Goal: Task Accomplishment & Management: Complete application form

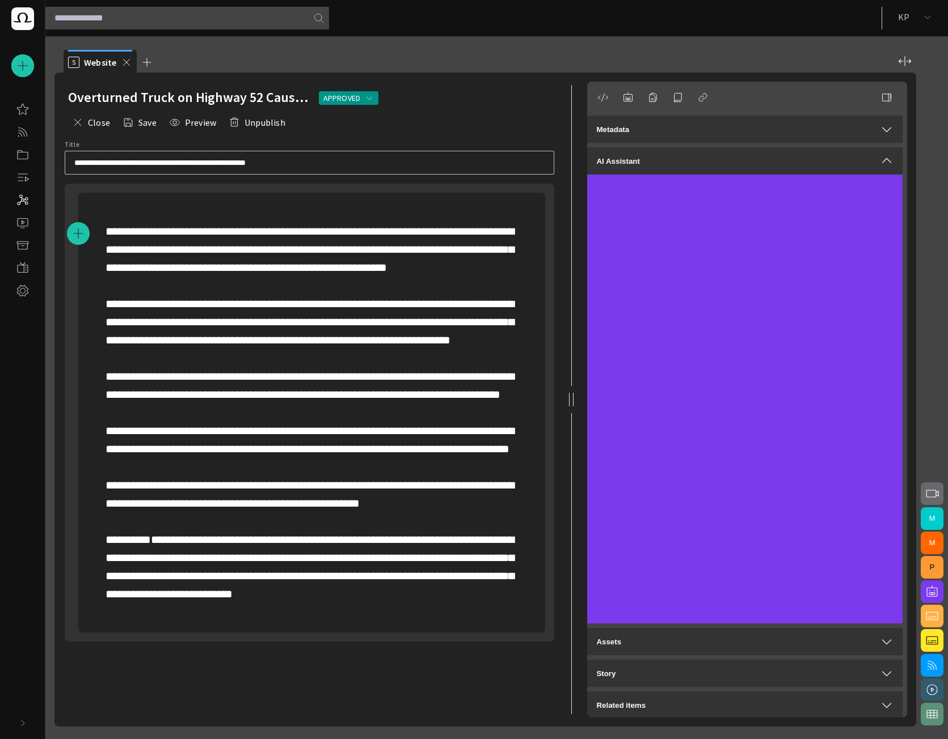
click at [298, 164] on input "**********" at bounding box center [309, 162] width 470 height 11
